Goal: Obtain resource: Obtain resource

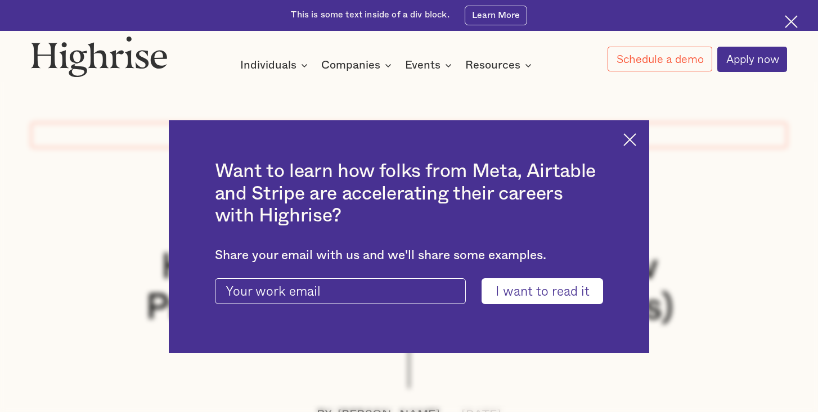
click at [625, 150] on div "Want to learn how folks from Meta, Airtable and Stripe are accelerating their c…" at bounding box center [409, 237] width 481 height 234
click at [627, 142] on img at bounding box center [629, 139] width 13 height 13
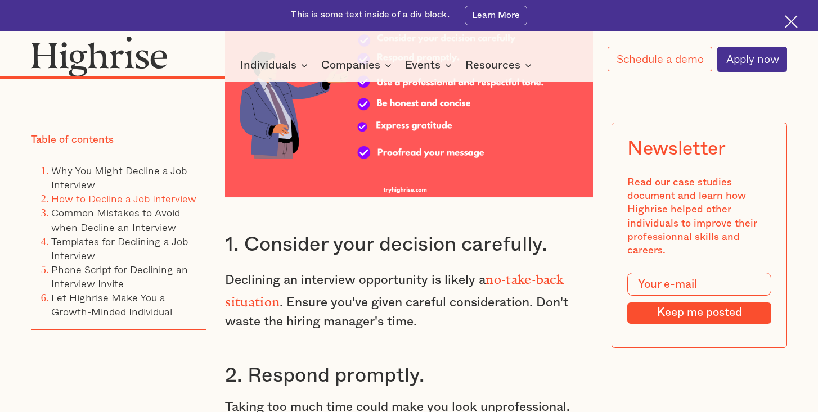
scroll to position [3085, 0]
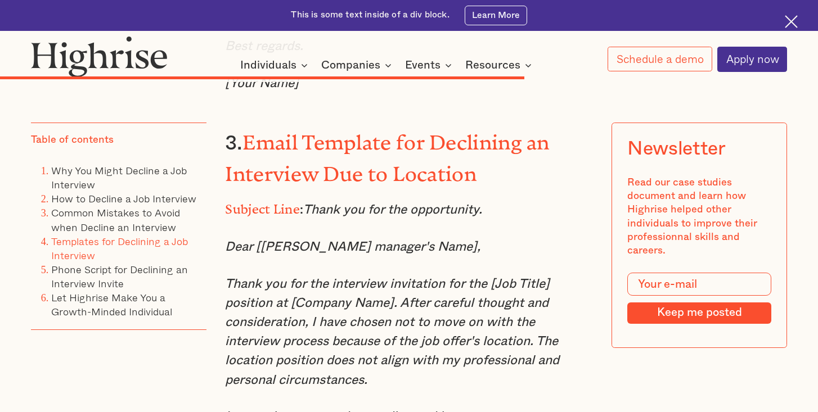
scroll to position [6246, 0]
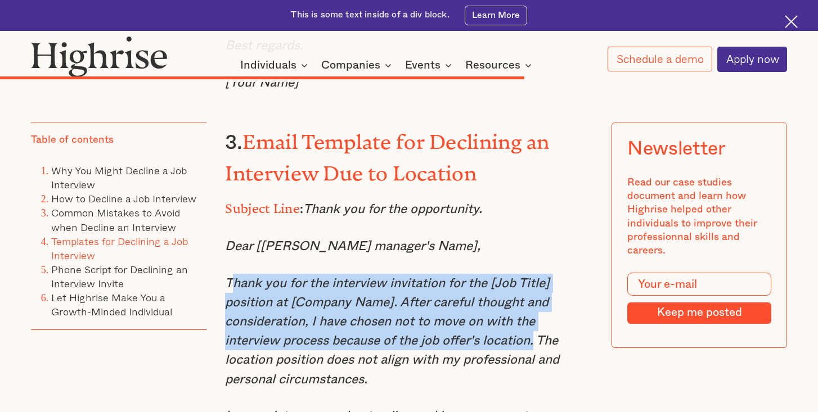
drag, startPoint x: 231, startPoint y: 187, endPoint x: 532, endPoint y: 243, distance: 306.0
click at [532, 277] on em "Thank you for the interview invitation for the [Job Title] position at [Company…" at bounding box center [392, 331] width 334 height 108
copy em "[PERSON_NAME] you for the interview invitation for the [Job Title] position at …"
click at [383, 277] on em "Thank you for the interview invitation for the [Job Title] position at [Company…" at bounding box center [392, 331] width 334 height 108
drag, startPoint x: 228, startPoint y: 190, endPoint x: 534, endPoint y: 248, distance: 310.9
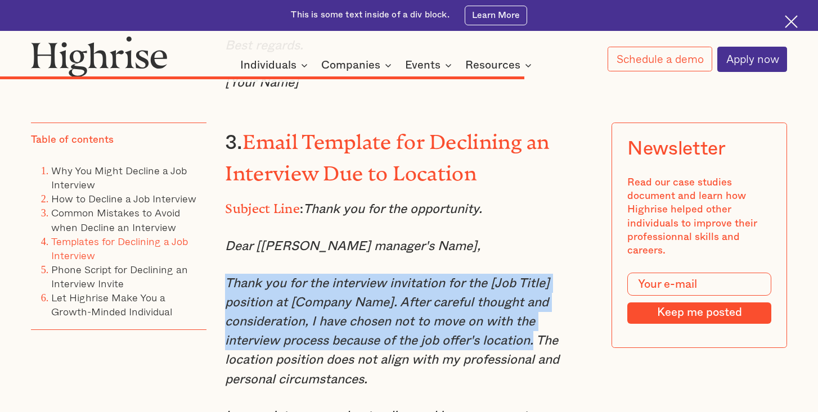
click at [534, 277] on em "Thank you for the interview invitation for the [Job Title] position at [Company…" at bounding box center [392, 331] width 334 height 108
copy em "Thank you for the interview invitation for the [Job Title] position at [Company…"
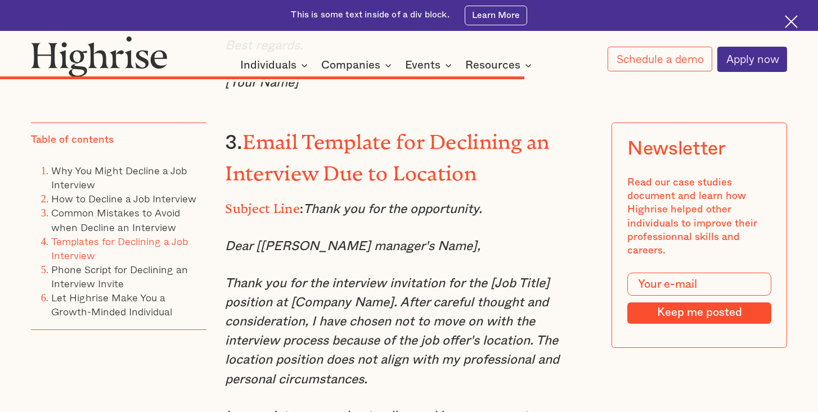
click at [289, 274] on p "Thank you for the interview invitation for the [Job Title] position at [Company…" at bounding box center [408, 331] width 367 height 115
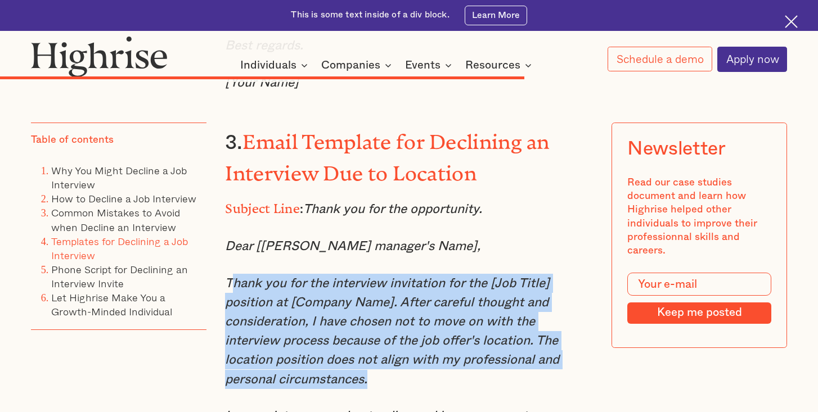
drag, startPoint x: 231, startPoint y: 190, endPoint x: 410, endPoint y: 311, distance: 216.0
click at [410, 311] on div "Templates for Declining a Job Interview Whether you choose to decline via email…" at bounding box center [408, 313] width 367 height 2346
drag, startPoint x: 439, startPoint y: 348, endPoint x: 219, endPoint y: 190, distance: 270.1
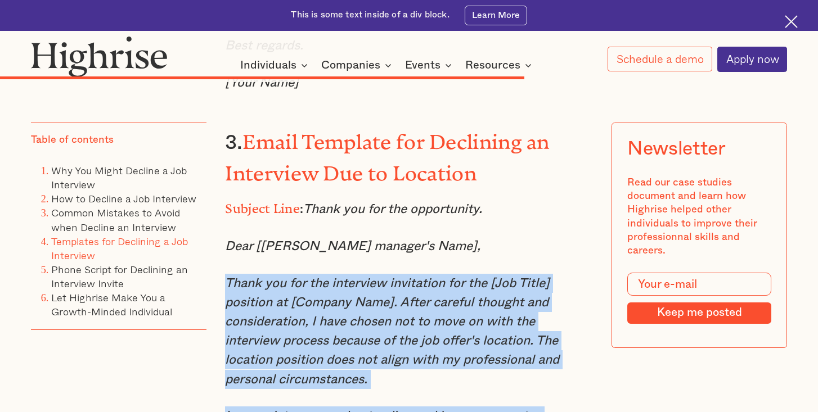
copy div "Thank you for the interview invitation for the [Job Title] position at [Company…"
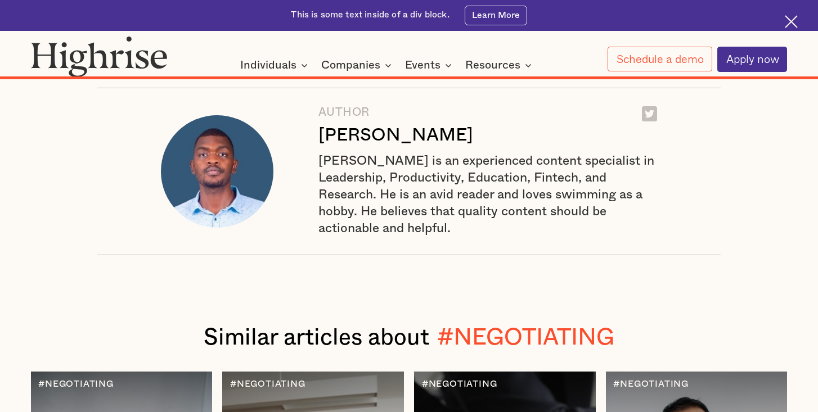
scroll to position [9891, 0]
